Goal: Task Accomplishment & Management: Complete application form

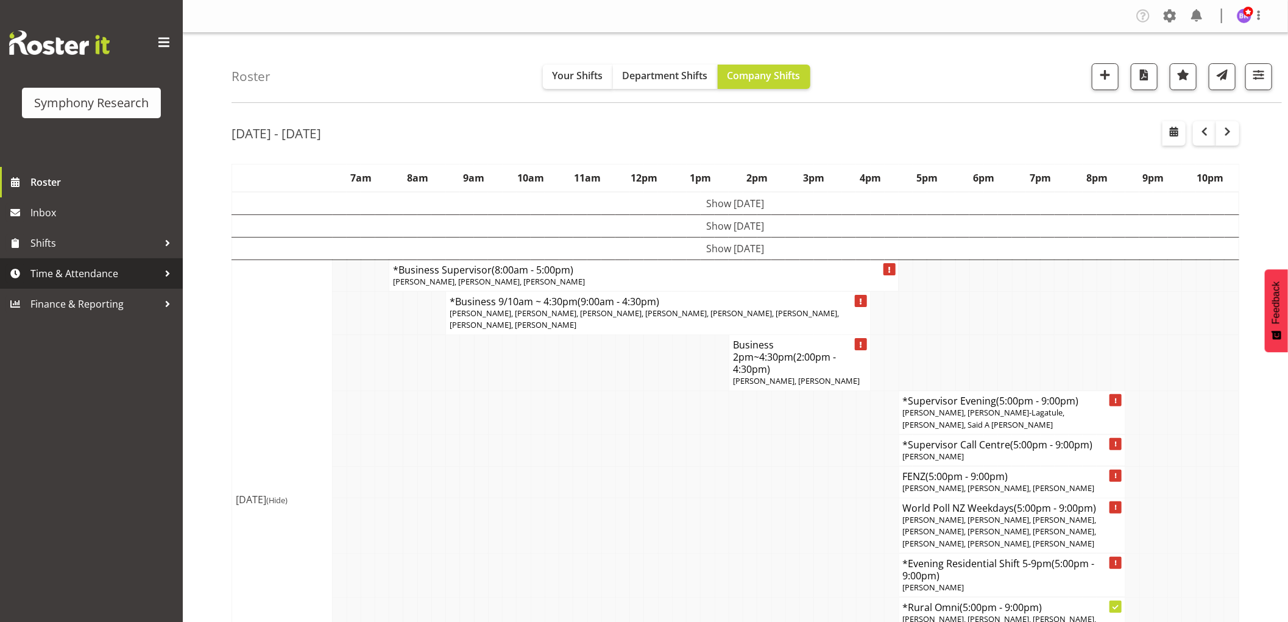
click at [62, 274] on span "Time & Attendance" at bounding box center [94, 273] width 128 height 18
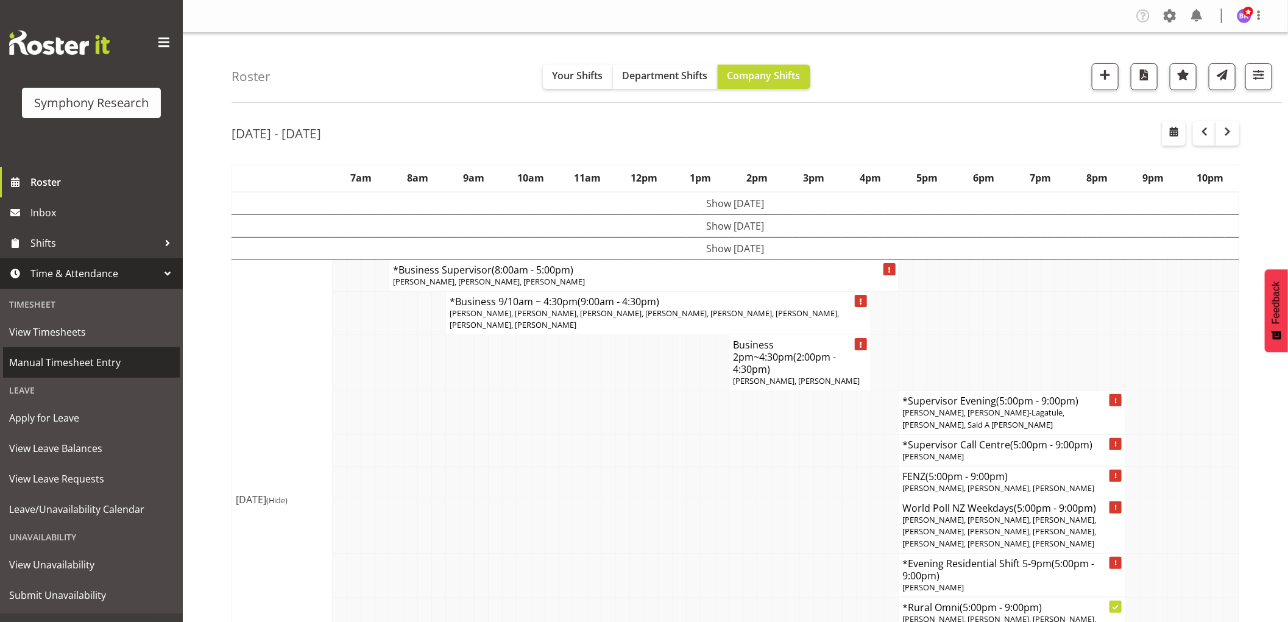
click at [68, 361] on span "Manual Timesheet Entry" at bounding box center [91, 362] width 165 height 18
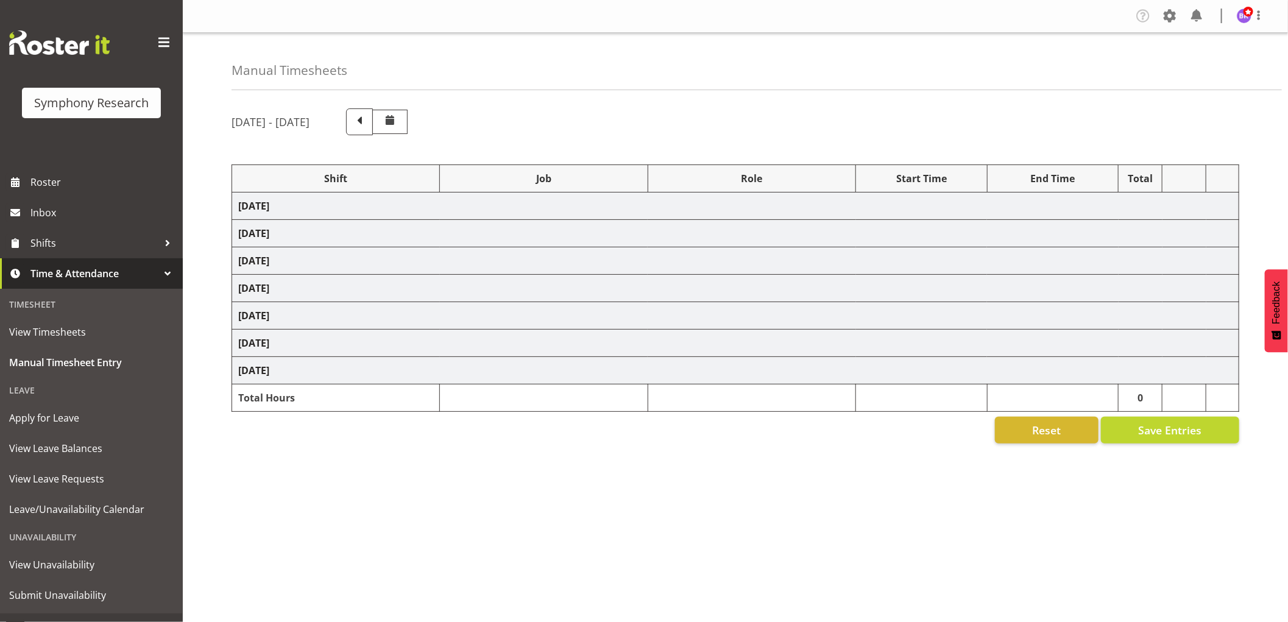
select select "1607"
select select "9426"
select select "1607"
select select "10239"
select select "1607"
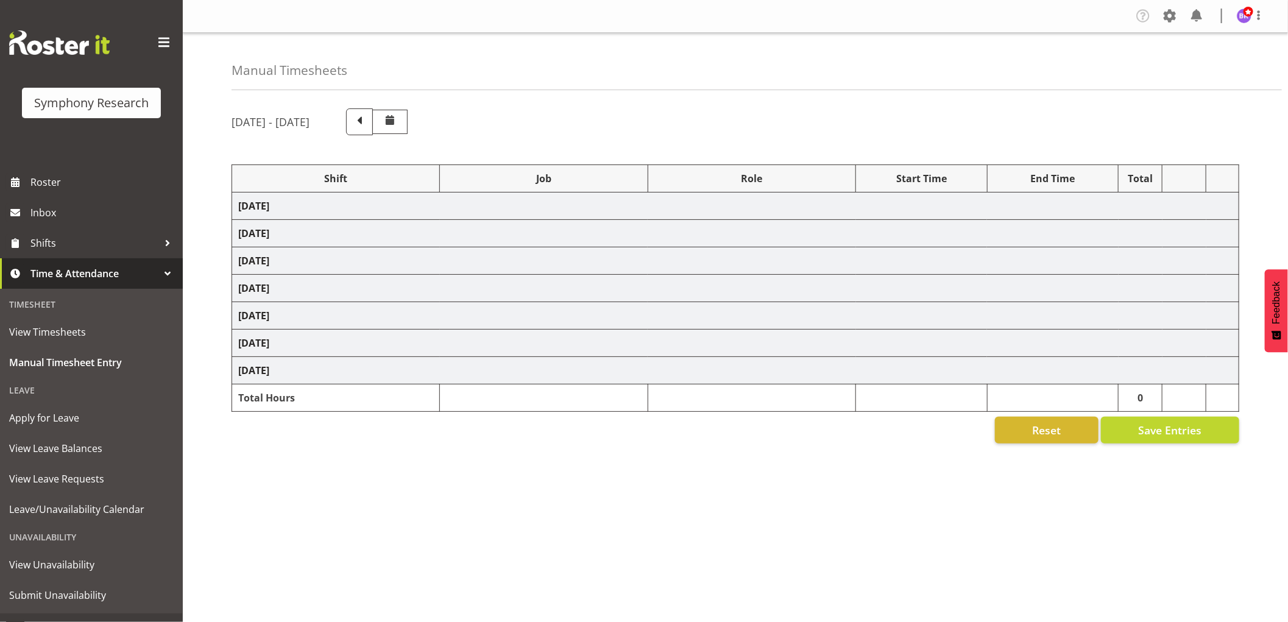
select select "9636"
select select "1607"
select select "10242"
select select "1607"
select select "10242"
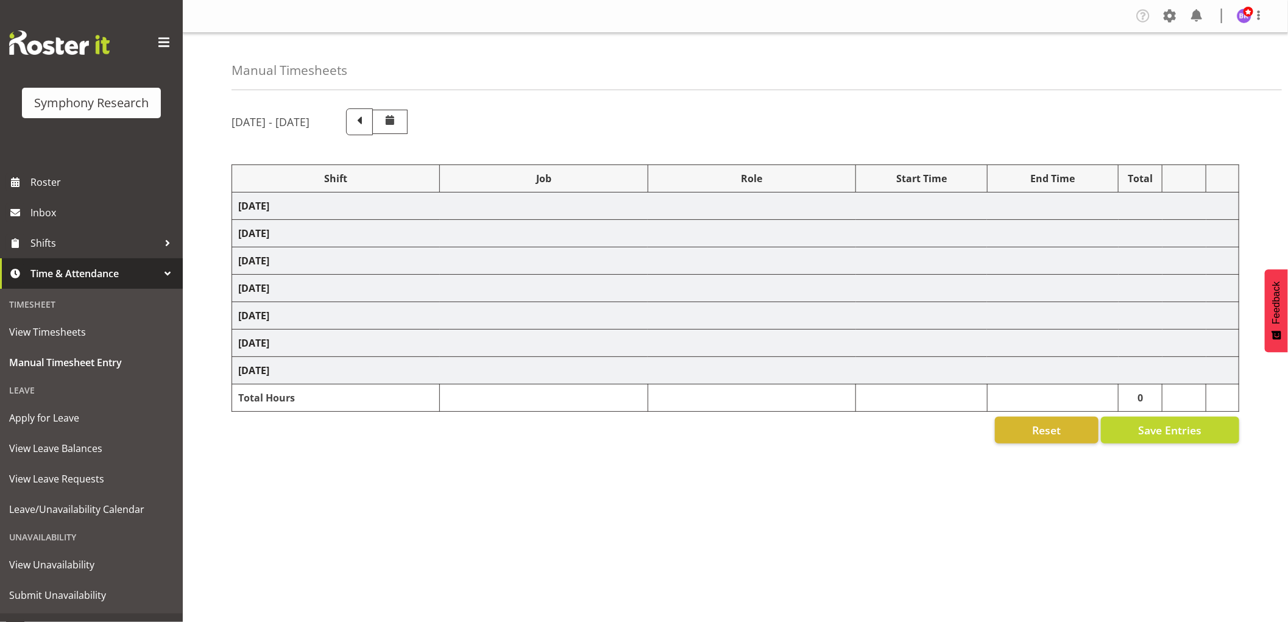
select select "1607"
select select "10499"
select select "1607"
select select "743"
select select "1607"
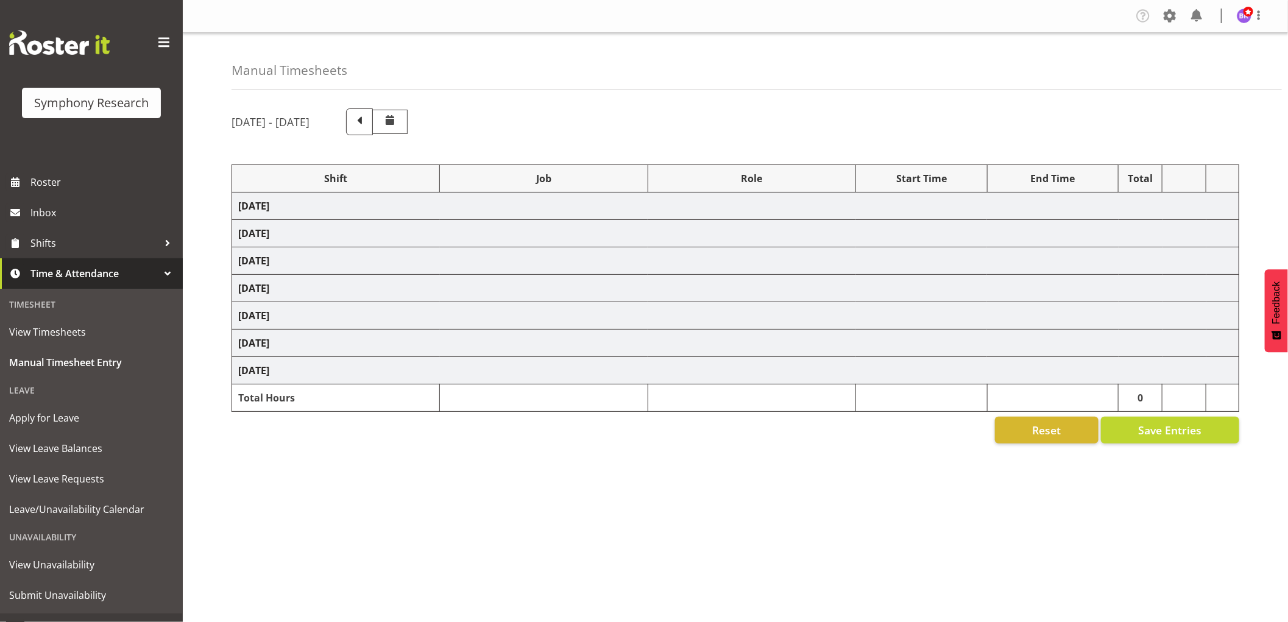
select select "743"
select select "1607"
select select "9426"
select select "1607"
select select "10239"
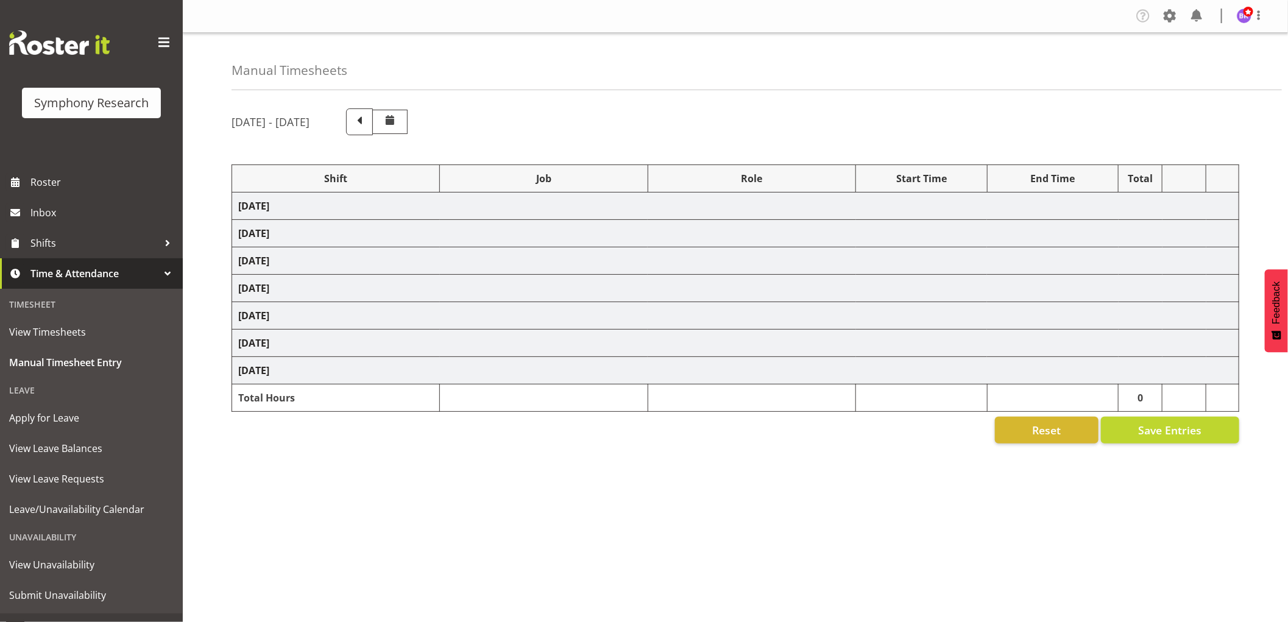
select select "1607"
select select "9636"
select select "1607"
select select "10242"
select select "1607"
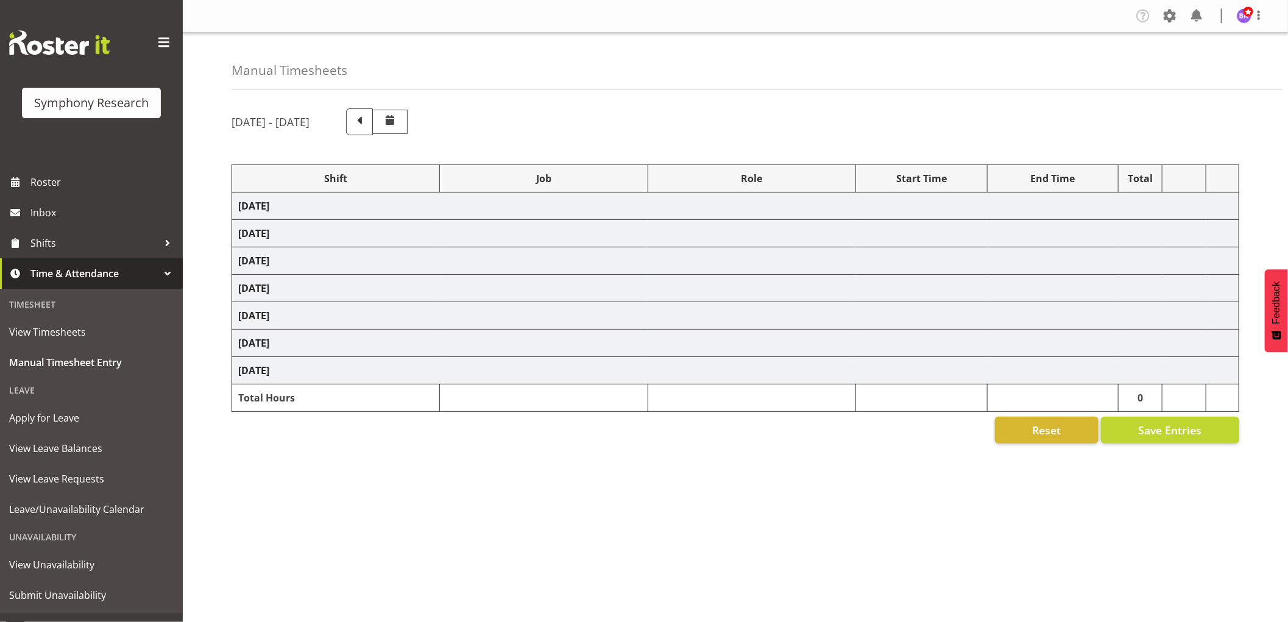
select select "10536"
select select "1607"
select select "10242"
select select "1607"
select select "10499"
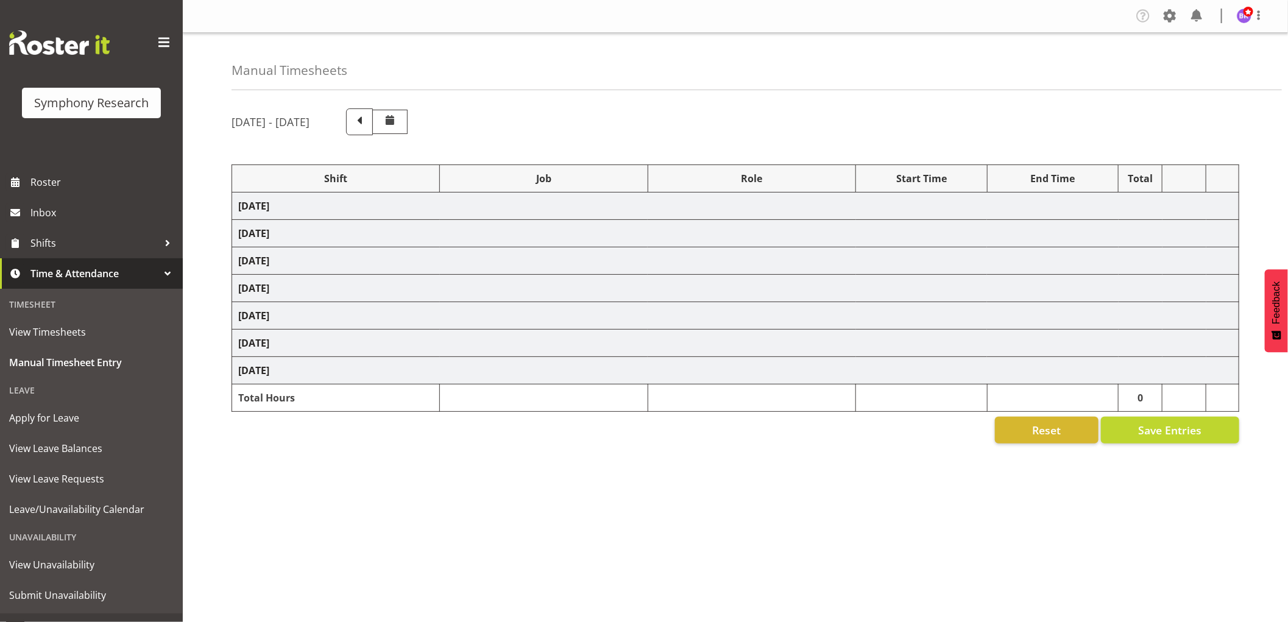
select select "1607"
select select "743"
select select "1607"
select select "10242"
select select "1607"
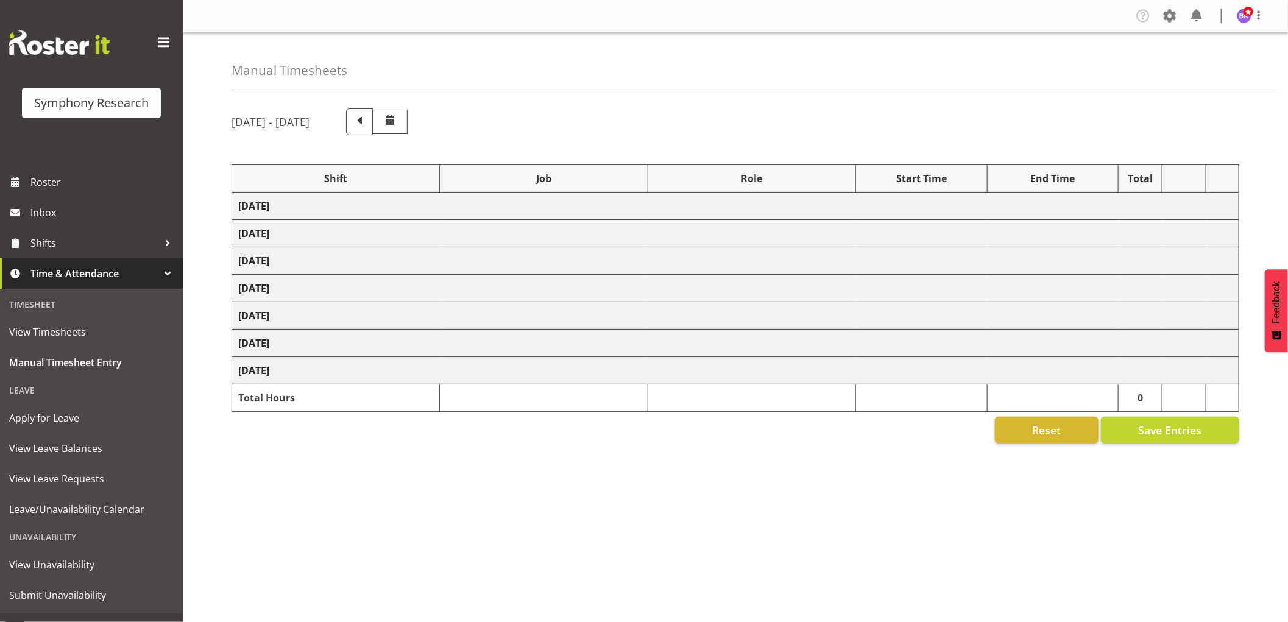
select select "10242"
select select "1607"
select select "10499"
select select "1607"
select select "10536"
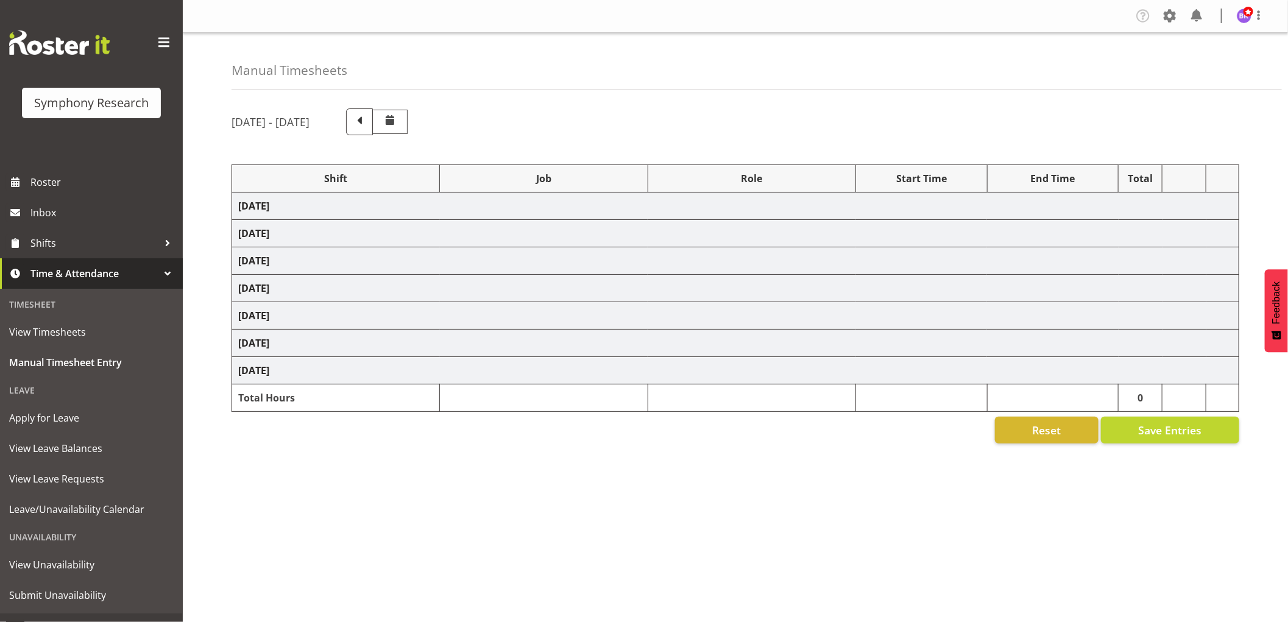
select select "1607"
select select "10527"
select select "1607"
select select "9636"
select select "1607"
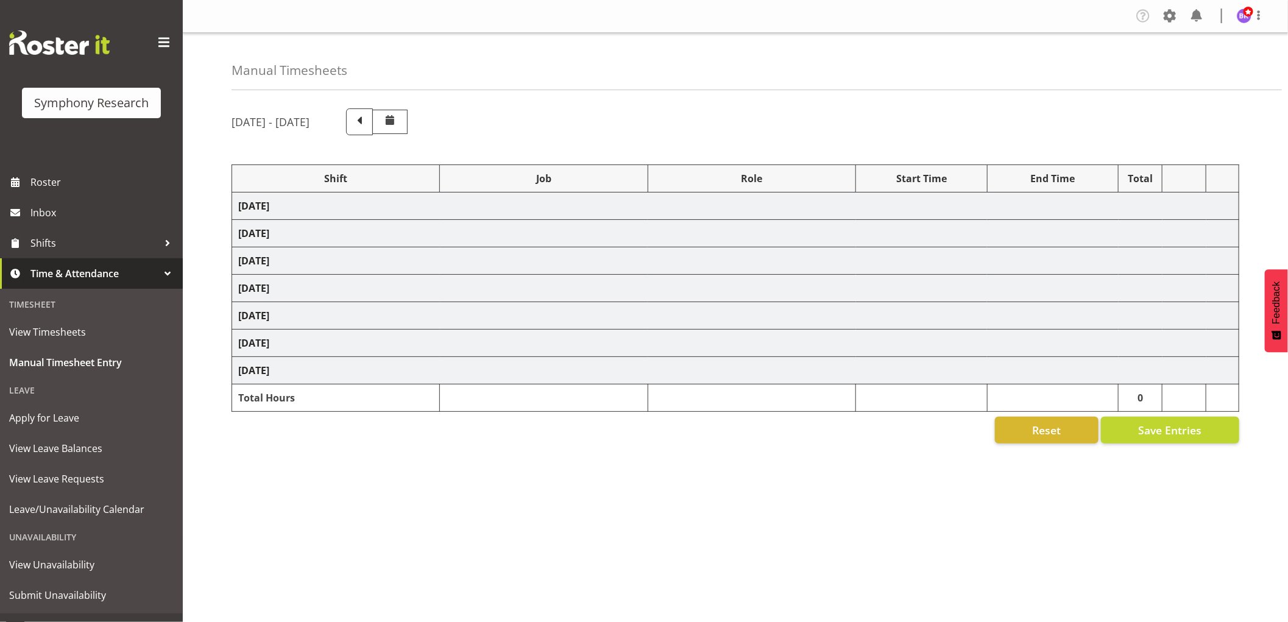
select select "743"
select select "1607"
select select "9426"
select select "1607"
select select "10549"
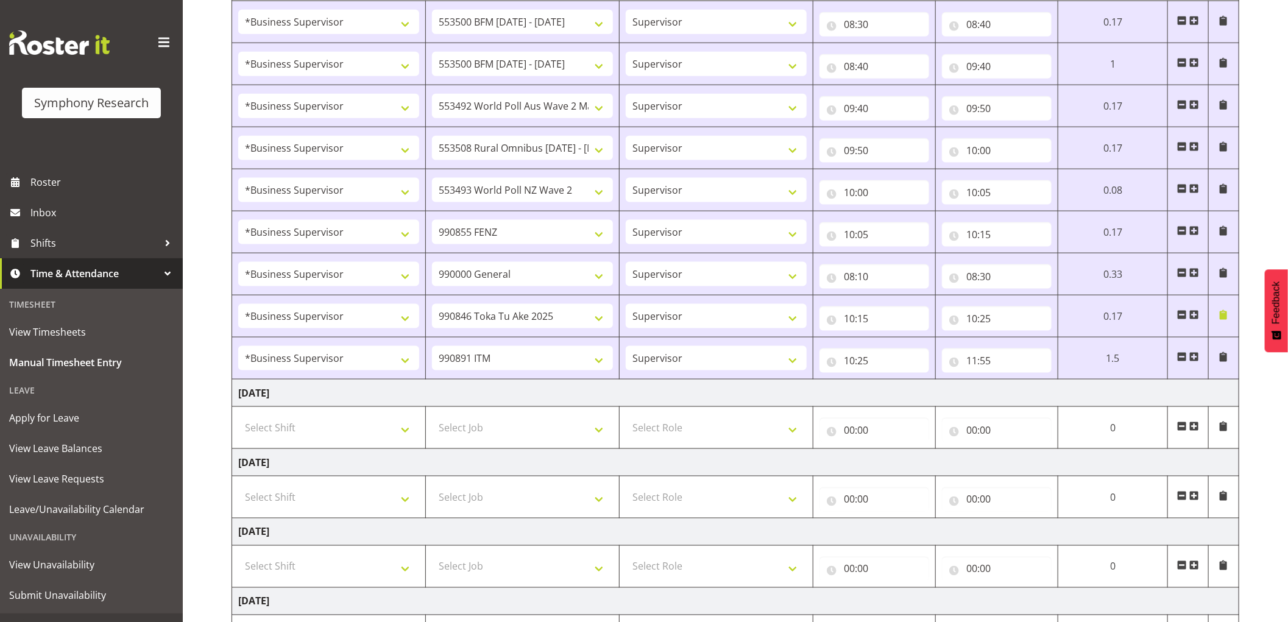
scroll to position [948, 0]
click at [372, 433] on select "Select Shift !!Weekend Residential (Roster IT Shift Label) *Business 9/10am ~ 4…" at bounding box center [328, 426] width 181 height 24
select select "1607"
click at [238, 416] on select "Select Shift !!Weekend Residential (Roster IT Shift Label) *Business 9/10am ~ 4…" at bounding box center [328, 426] width 181 height 24
click at [559, 435] on select "Select Job 550060 IF Admin 553492 World Poll Aus Wave 2 Main 2025 553493 World …" at bounding box center [522, 426] width 181 height 24
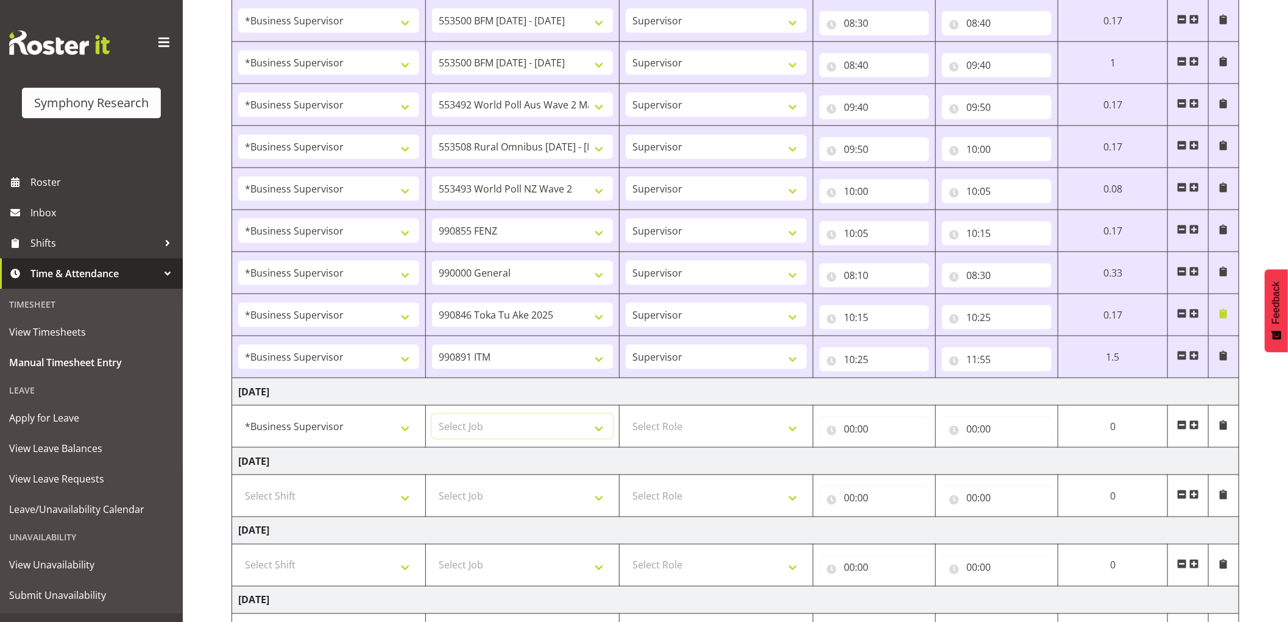
select select "743"
click at [432, 416] on select "Select Job 550060 IF Admin 553492 World Poll Aus Wave 2 Main 2025 553493 World …" at bounding box center [522, 426] width 181 height 24
click at [672, 425] on select "Select Role Supervisor Interviewing Briefing" at bounding box center [716, 426] width 181 height 24
select select "45"
click at [626, 416] on select "Select Role Supervisor Interviewing Briefing" at bounding box center [716, 426] width 181 height 24
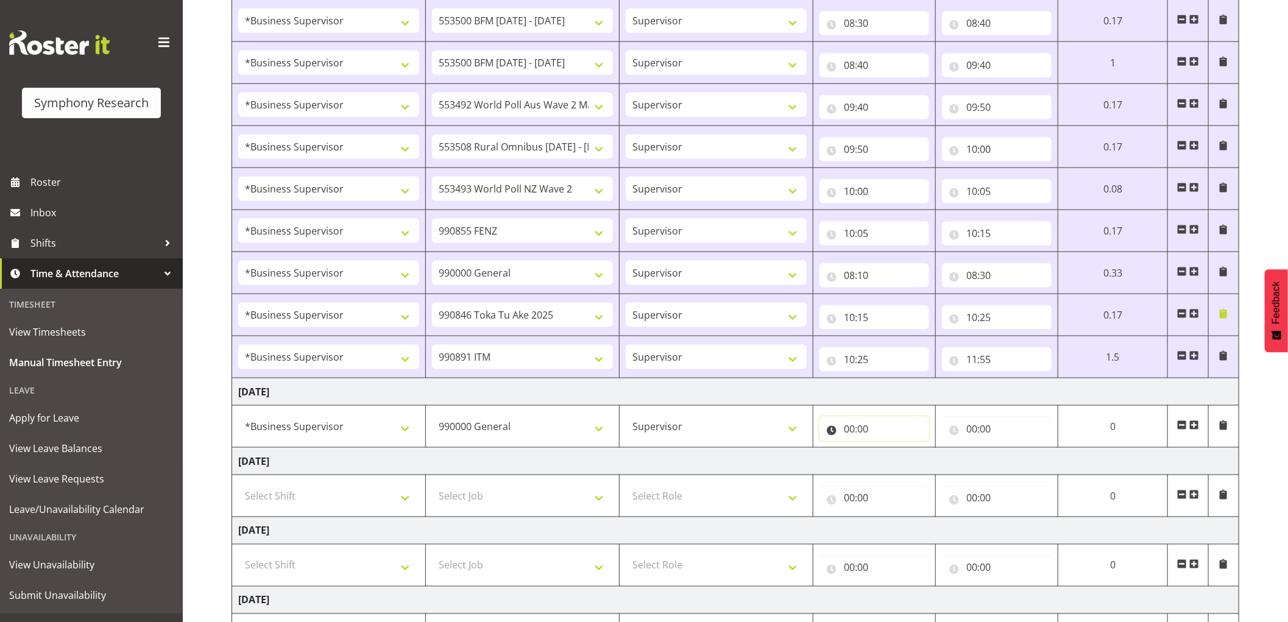
click at [845, 435] on input "00:00" at bounding box center [875, 429] width 110 height 24
click at [894, 461] on select "00 01 02 03 04 05 06 07 08 09 10 11 12 13 14 15 16 17 18 19 20 21 22 23" at bounding box center [902, 461] width 27 height 24
select select "8"
click at [889, 450] on select "00 01 02 03 04 05 06 07 08 09 10 11 12 13 14 15 16 17 18 19 20 21 22 23" at bounding box center [902, 461] width 27 height 24
type input "08:00"
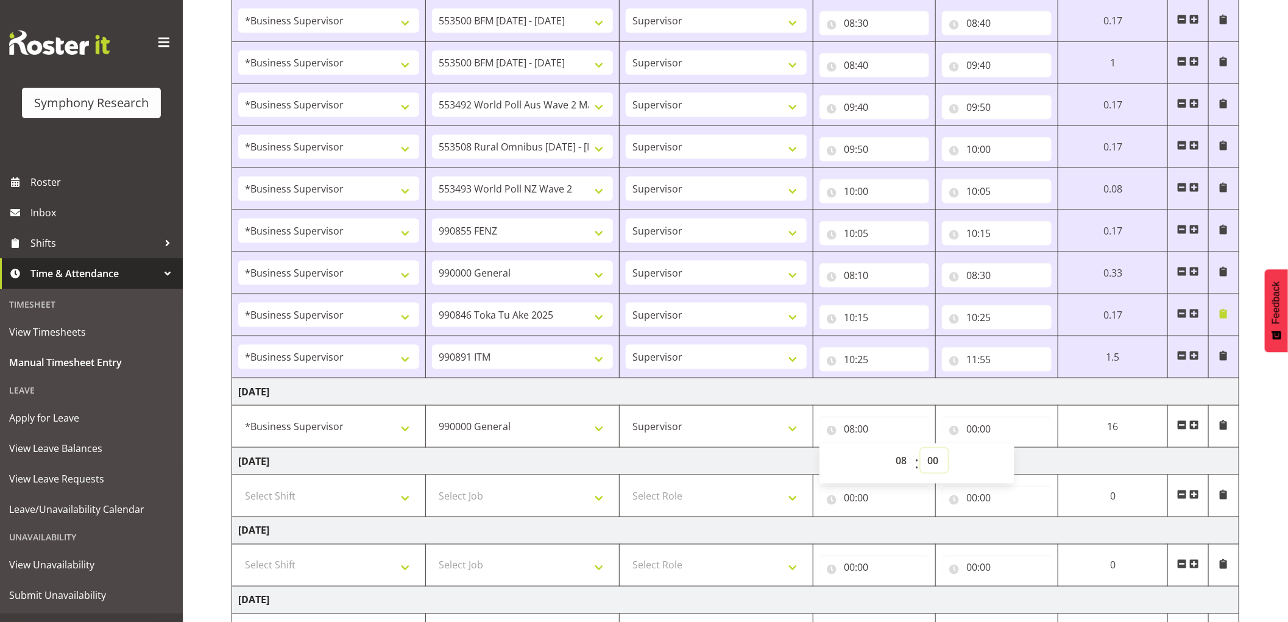
click at [929, 458] on select "00 01 02 03 04 05 06 07 08 09 10 11 12 13 14 15 16 17 18 19 20 21 22 23 24 25 2…" at bounding box center [934, 461] width 27 height 24
select select "15"
click at [921, 450] on select "00 01 02 03 04 05 06 07 08 09 10 11 12 13 14 15 16 17 18 19 20 21 22 23 24 25 2…" at bounding box center [934, 461] width 27 height 24
type input "08:15"
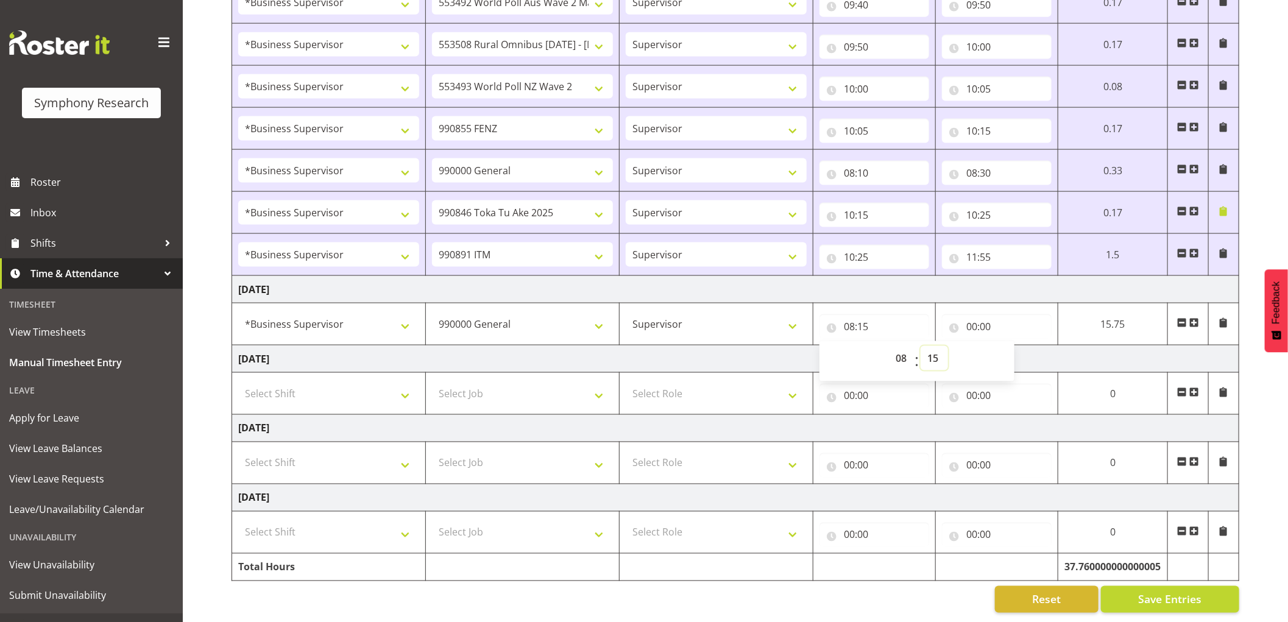
scroll to position [1064, 0]
click at [973, 316] on input "00:00" at bounding box center [997, 326] width 110 height 24
click at [1021, 346] on select "00 01 02 03 04 05 06 07 08 09 10 11 12 13 14 15 16 17 18 19 20 21 22 23" at bounding box center [1025, 358] width 27 height 24
select select "9"
click at [1012, 346] on select "00 01 02 03 04 05 06 07 08 09 10 11 12 13 14 15 16 17 18 19 20 21 22 23" at bounding box center [1025, 358] width 27 height 24
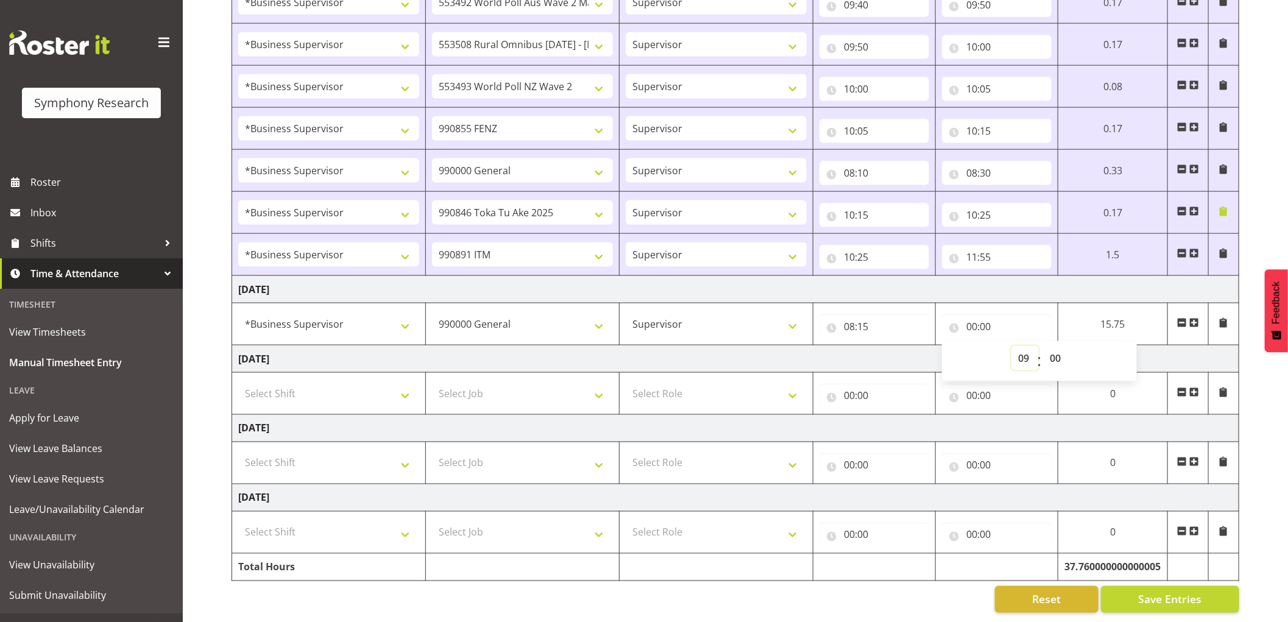
type input "09:00"
click at [1147, 592] on span "Save Entries" at bounding box center [1169, 600] width 63 height 16
click at [1157, 592] on span "Save Entries" at bounding box center [1169, 600] width 63 height 16
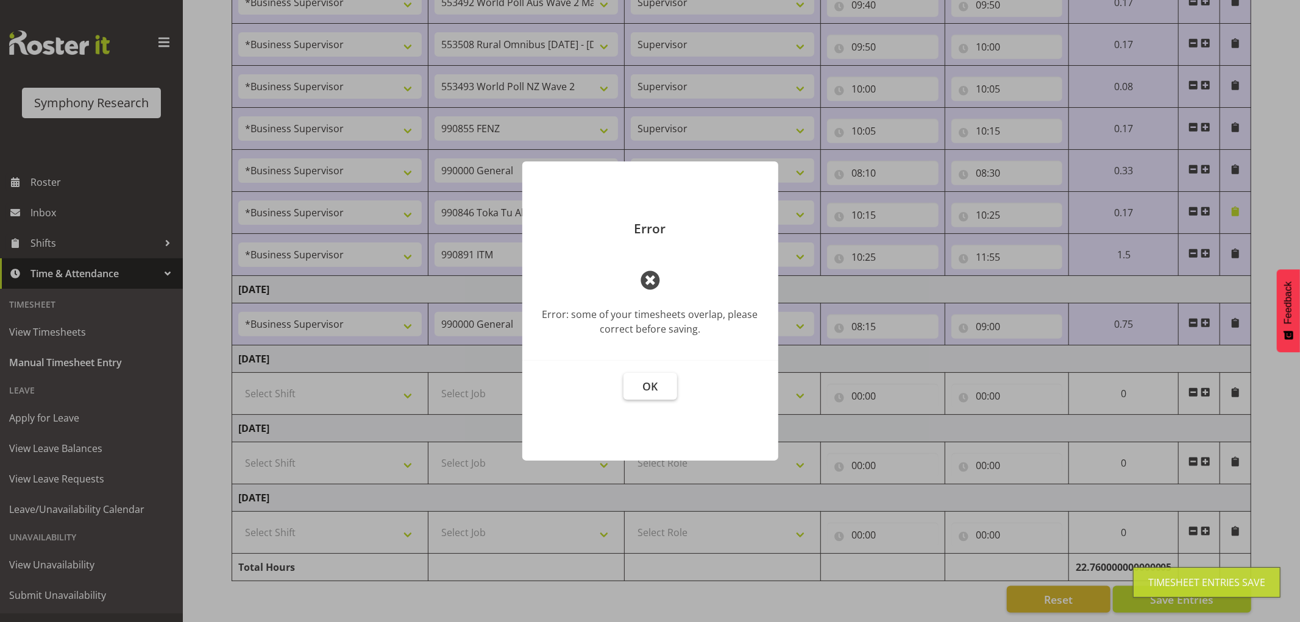
click at [662, 394] on button "OK" at bounding box center [650, 386] width 54 height 27
